Goal: Information Seeking & Learning: Learn about a topic

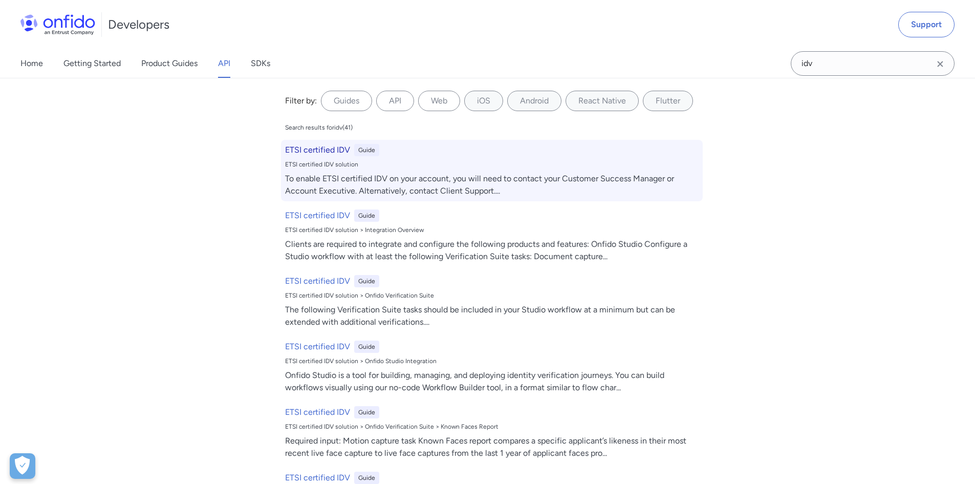
type input "idv"
click at [303, 153] on h6 "ETSI certified IDV" at bounding box center [317, 150] width 65 height 12
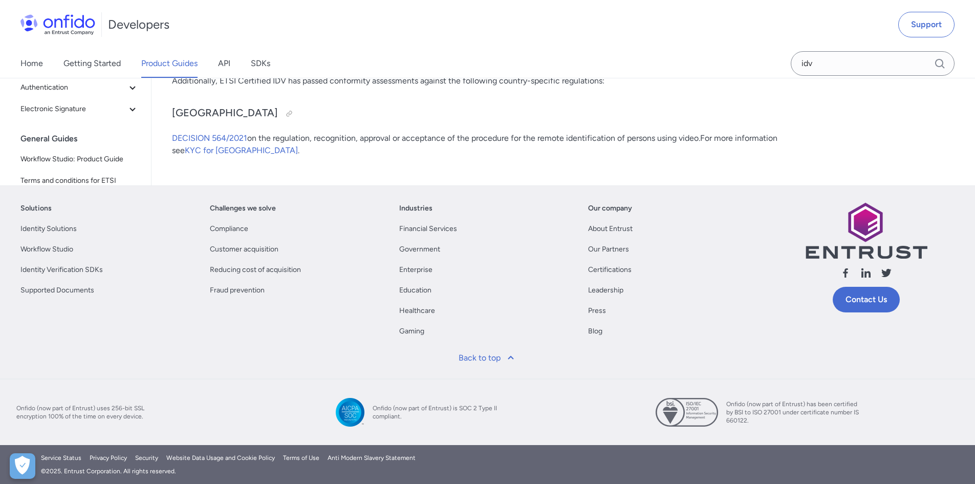
scroll to position [269, 0]
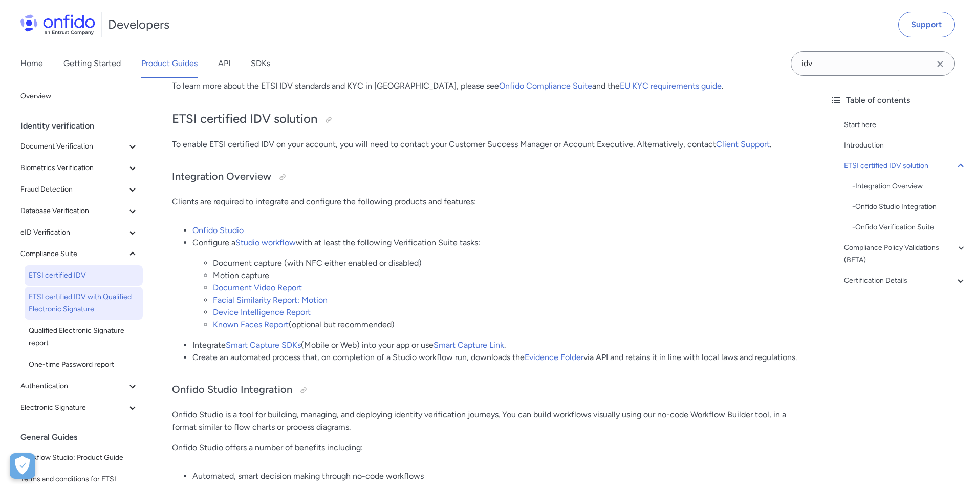
click at [110, 300] on span "ETSI certified IDV with Qualified Electronic Signature" at bounding box center [84, 303] width 110 height 25
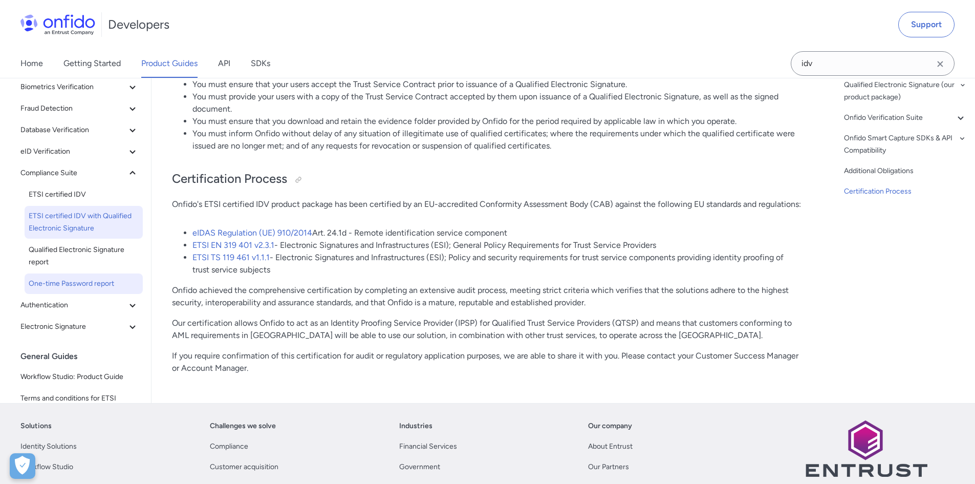
scroll to position [2970, 0]
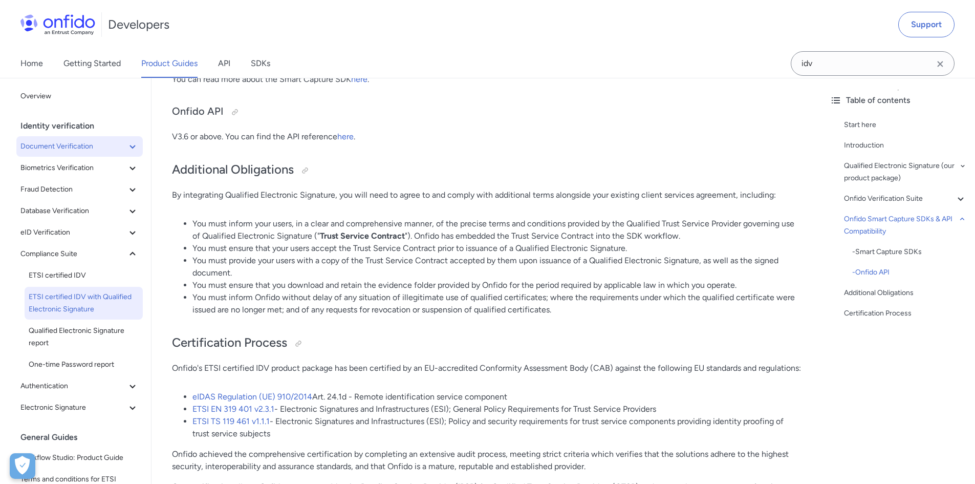
click at [56, 142] on span "Document Verification" at bounding box center [73, 146] width 106 height 12
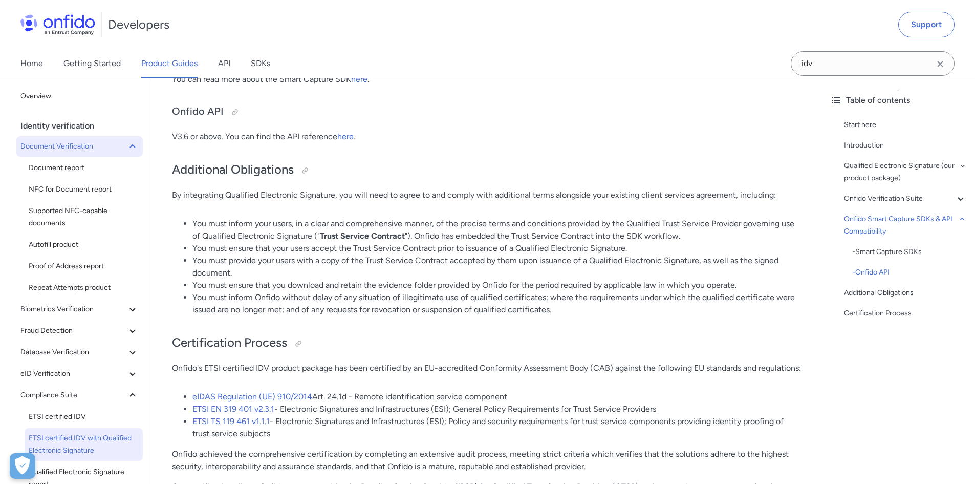
click at [56, 147] on span "Document Verification" at bounding box center [73, 146] width 106 height 12
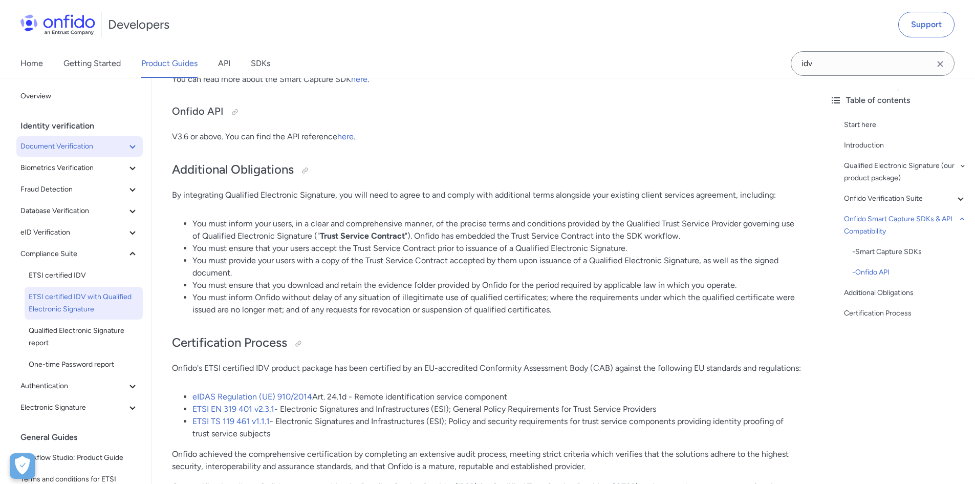
click at [56, 147] on span "Document Verification" at bounding box center [73, 146] width 106 height 12
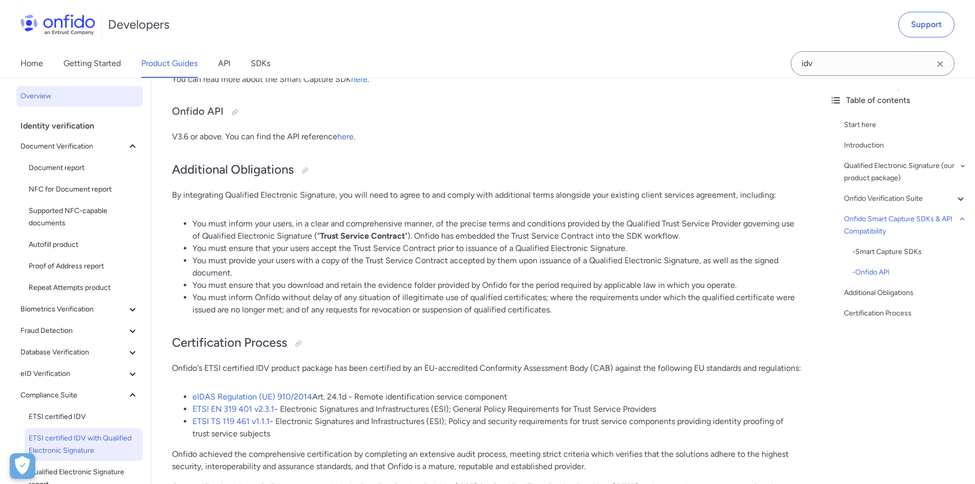
click at [39, 87] on link "Overview" at bounding box center [79, 96] width 126 height 20
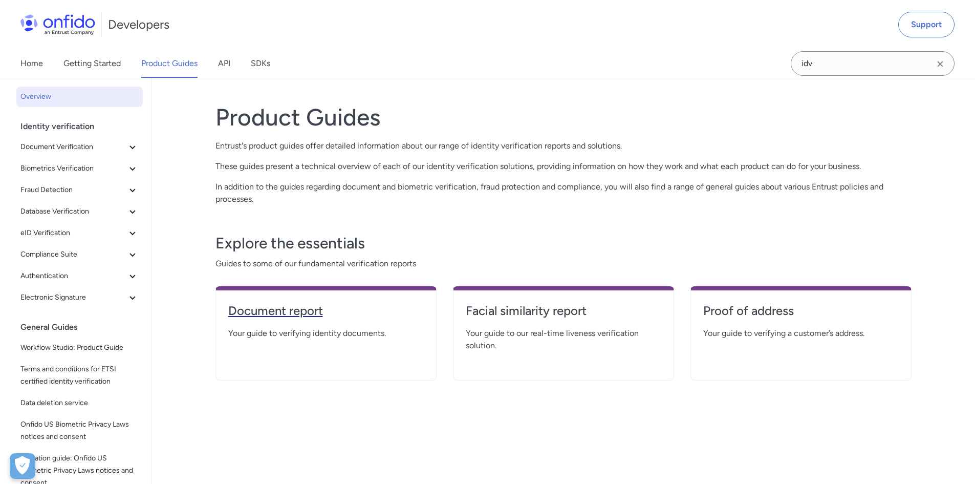
click at [296, 307] on h4 "Document report" at bounding box center [326, 311] width 196 height 16
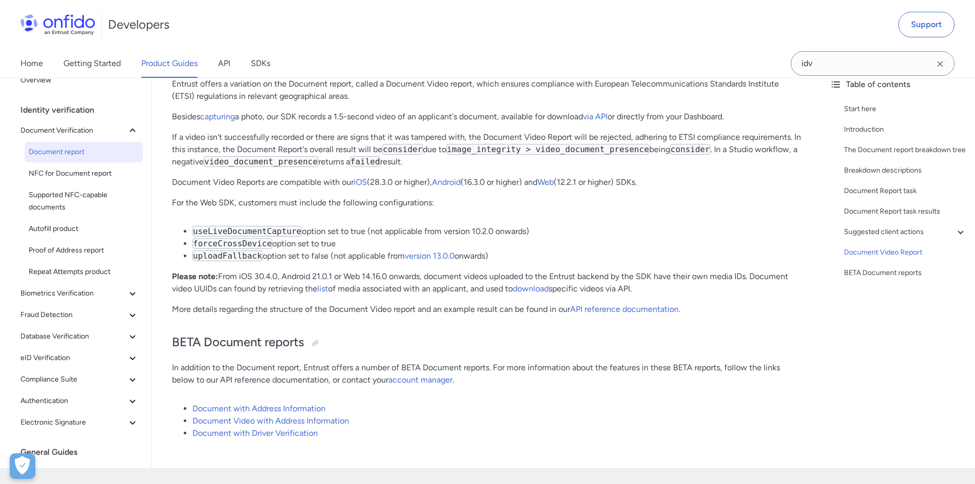
scroll to position [7531, 0]
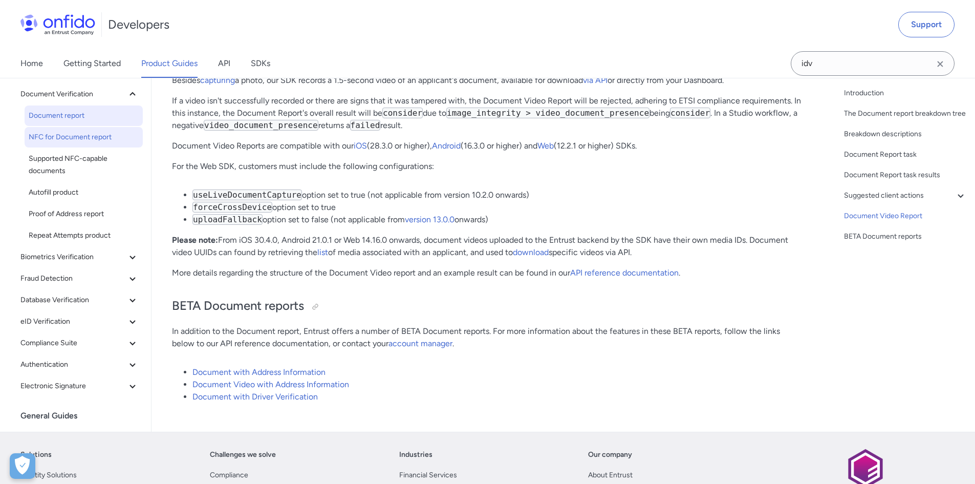
click at [90, 131] on span "NFC for Document report" at bounding box center [84, 137] width 110 height 12
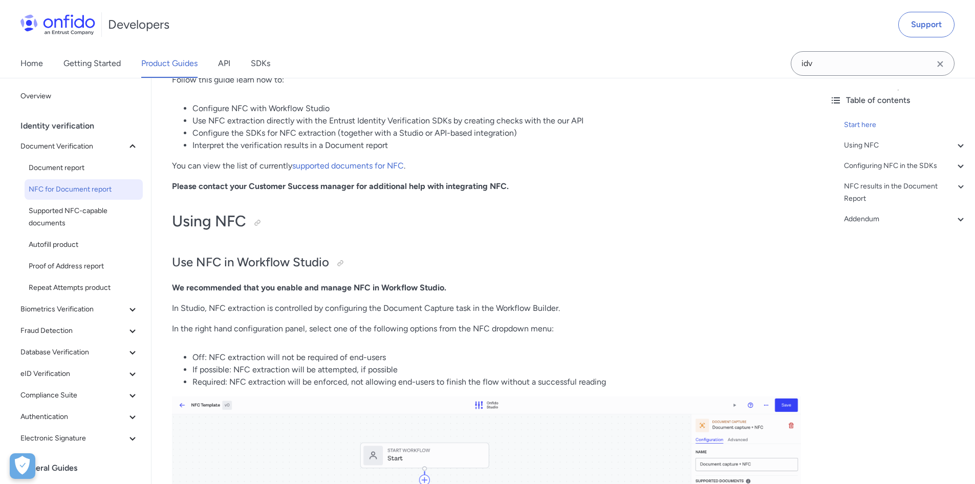
scroll to position [205, 0]
